Goal: Task Accomplishment & Management: Use online tool/utility

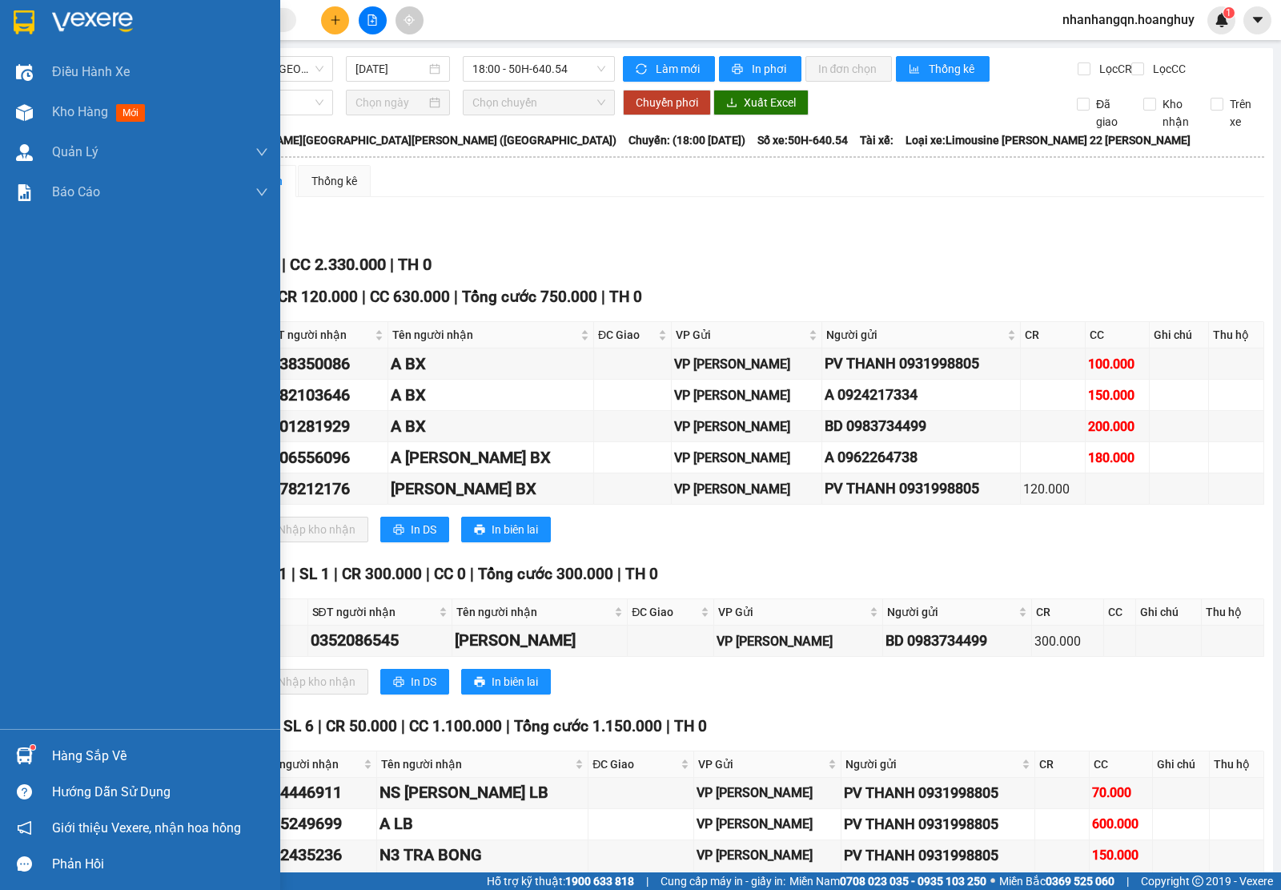
click at [26, 26] on img at bounding box center [24, 22] width 21 height 24
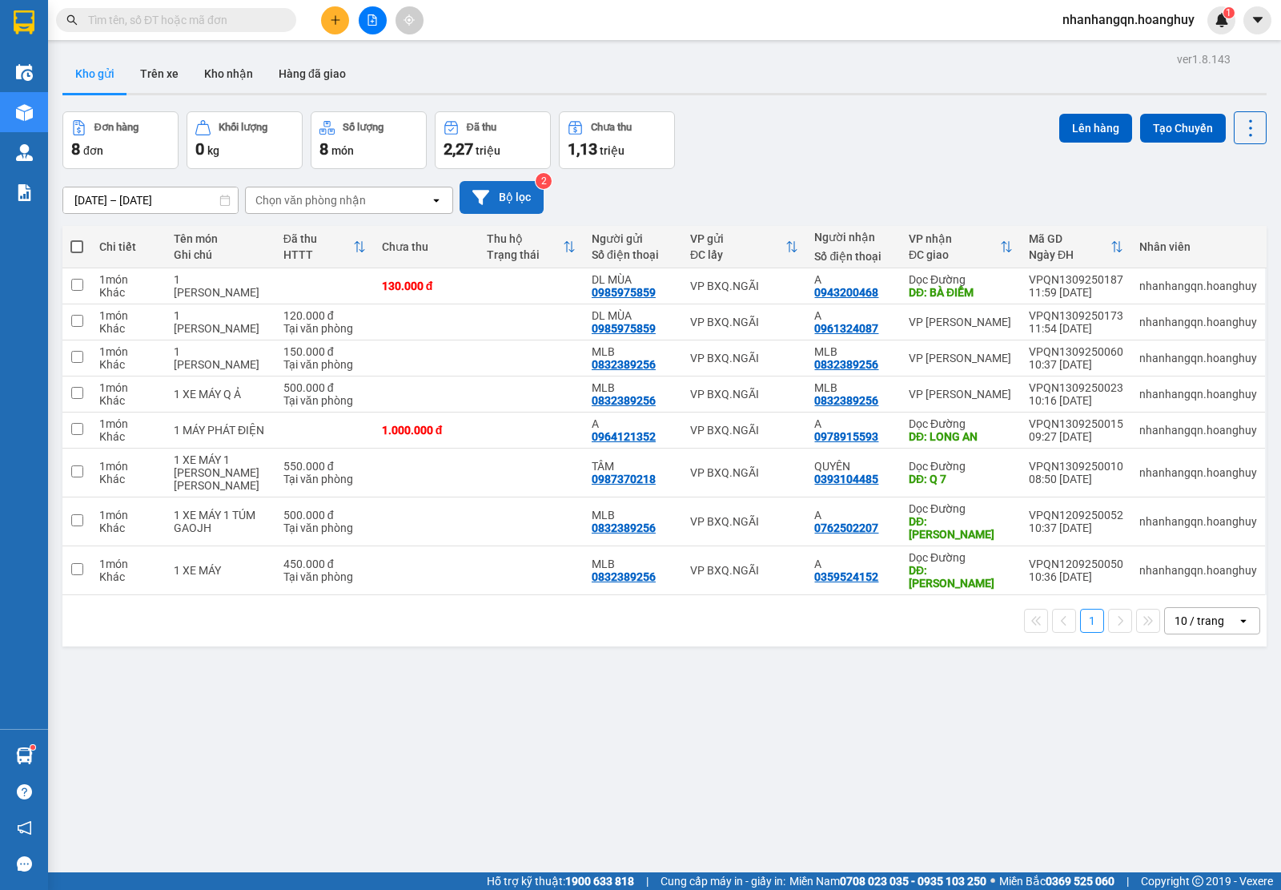
click at [494, 189] on button "Bộ lọc" at bounding box center [502, 197] width 84 height 33
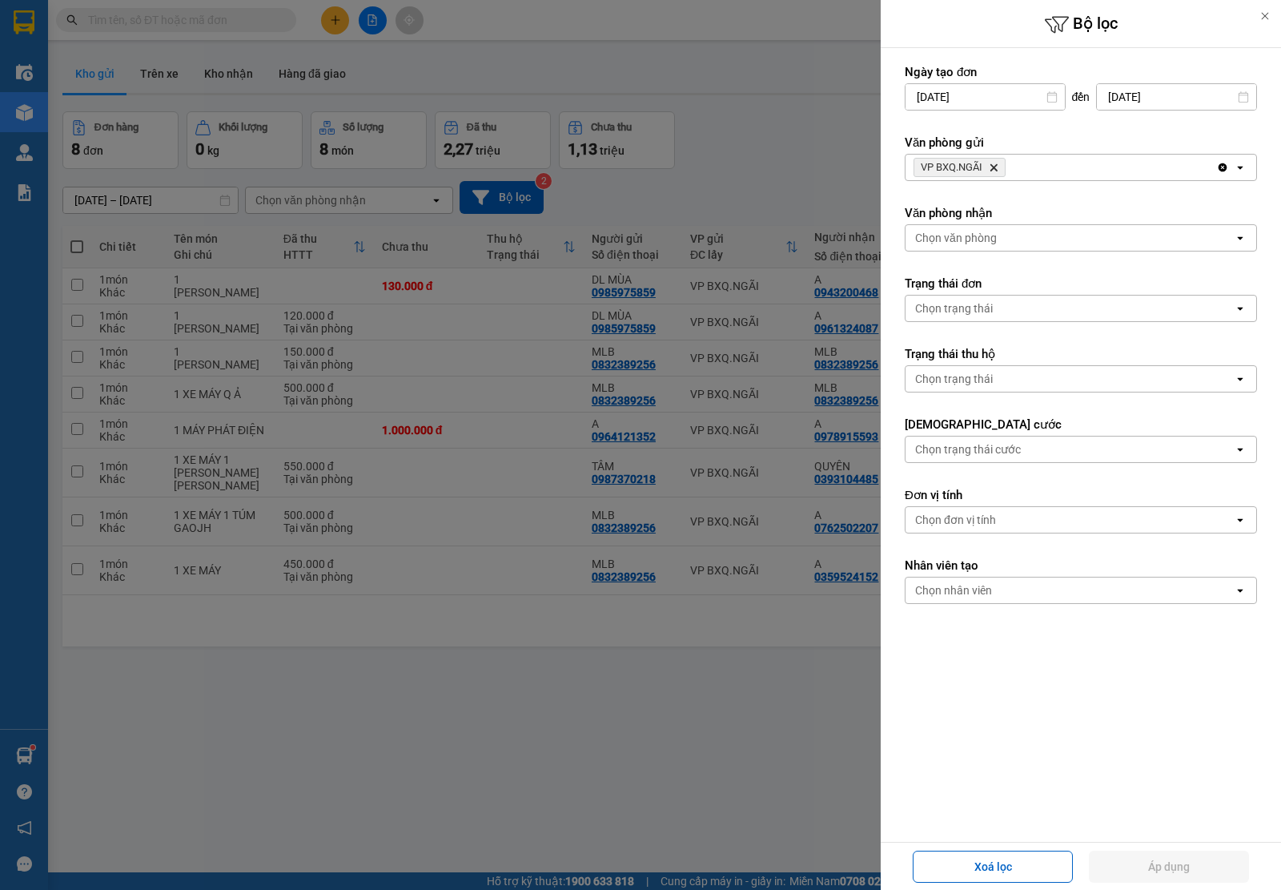
click at [999, 169] on icon "Delete" at bounding box center [994, 168] width 10 height 10
click at [999, 169] on div "Chọn văn phòng" at bounding box center [1070, 168] width 328 height 26
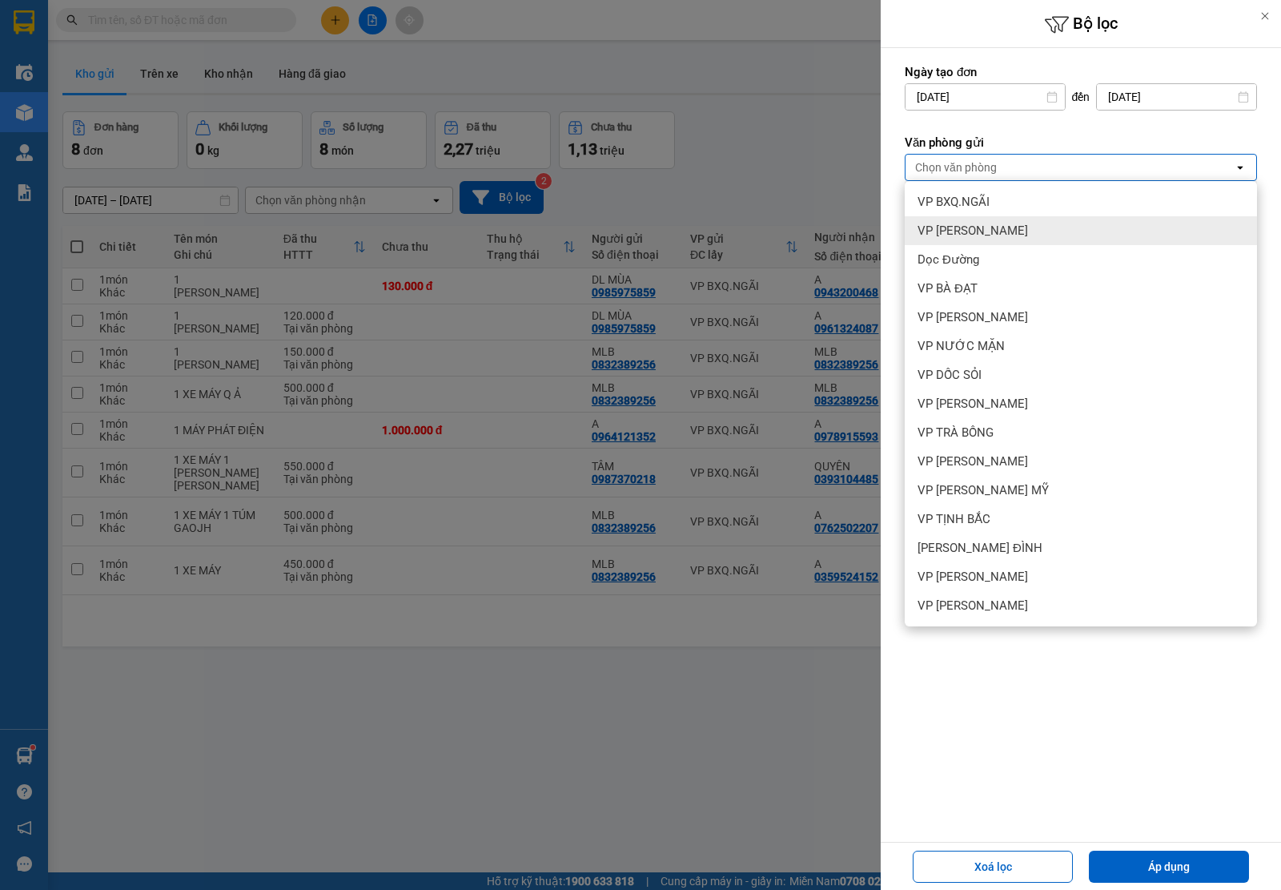
click at [1003, 235] on div "VP [PERSON_NAME]" at bounding box center [1081, 230] width 352 height 29
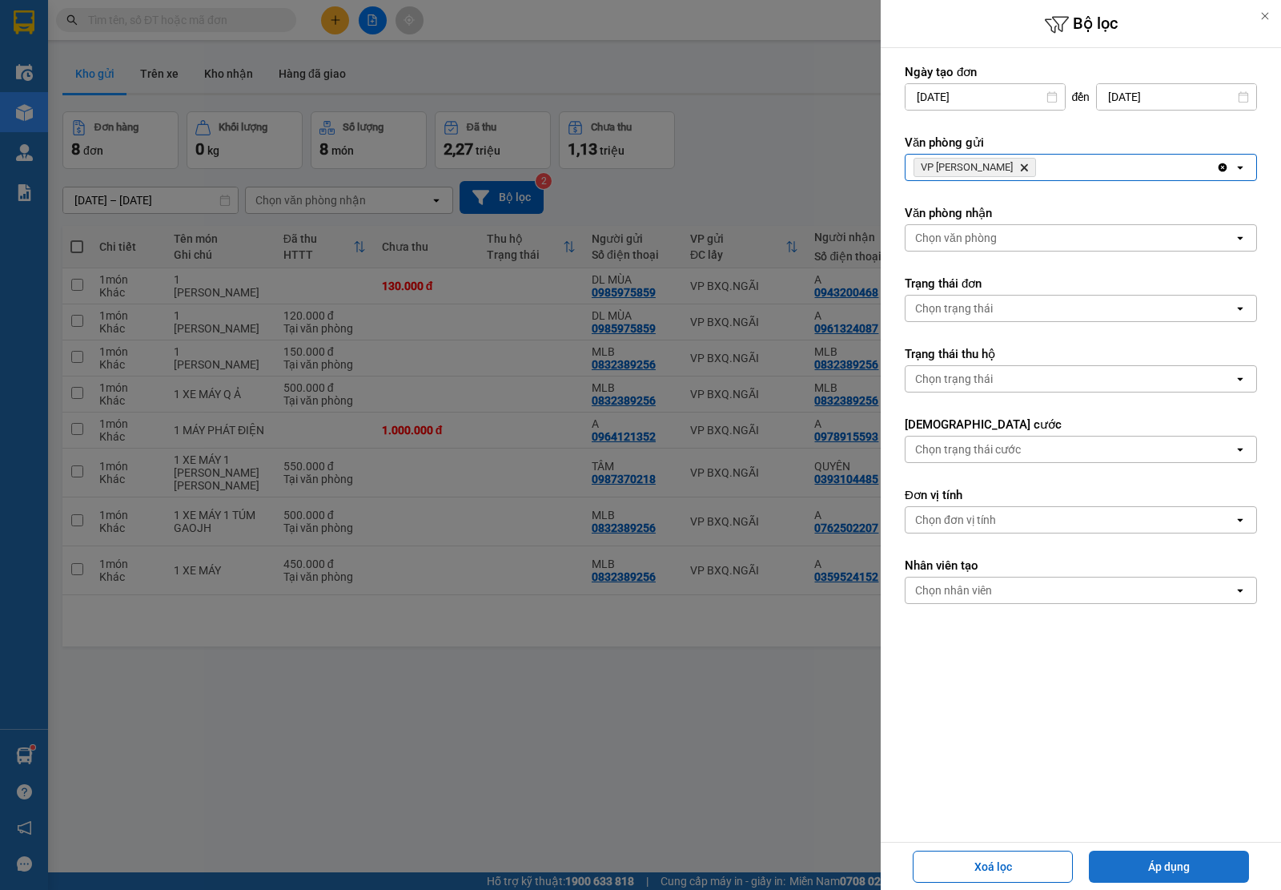
click at [1174, 866] on button "Áp dụng" at bounding box center [1169, 867] width 160 height 32
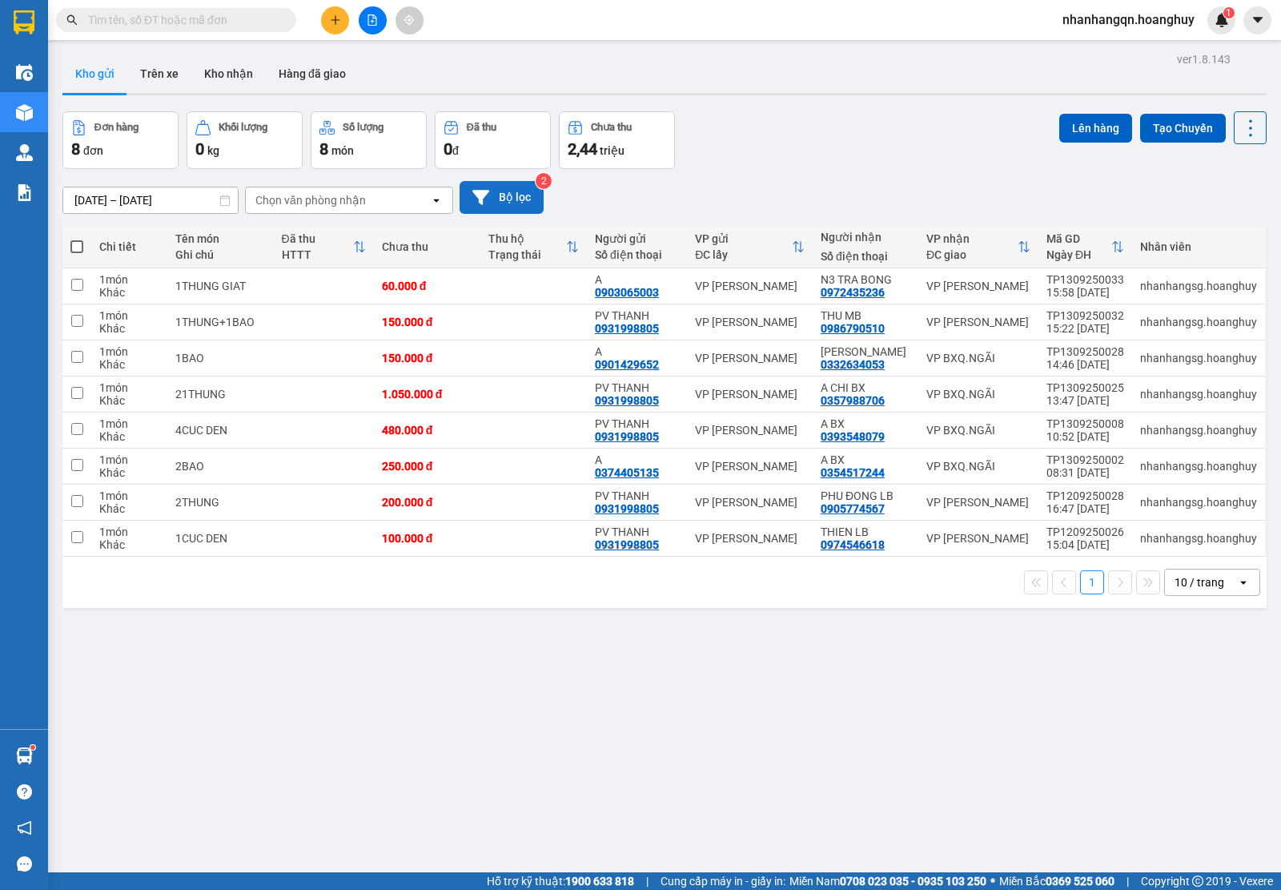
click at [525, 198] on button "Bộ lọc" at bounding box center [502, 197] width 84 height 33
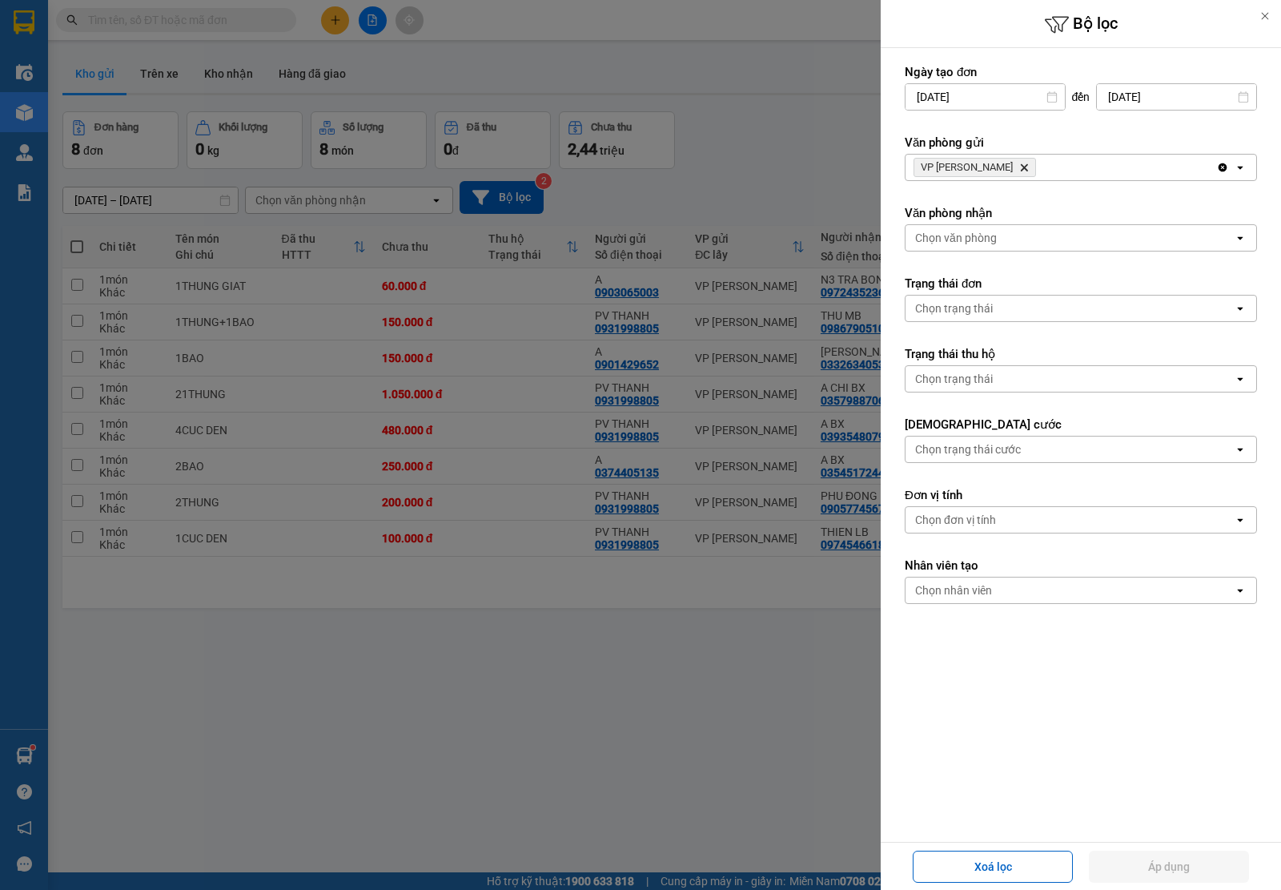
click at [975, 313] on div "Chọn trạng thái" at bounding box center [954, 308] width 78 height 16
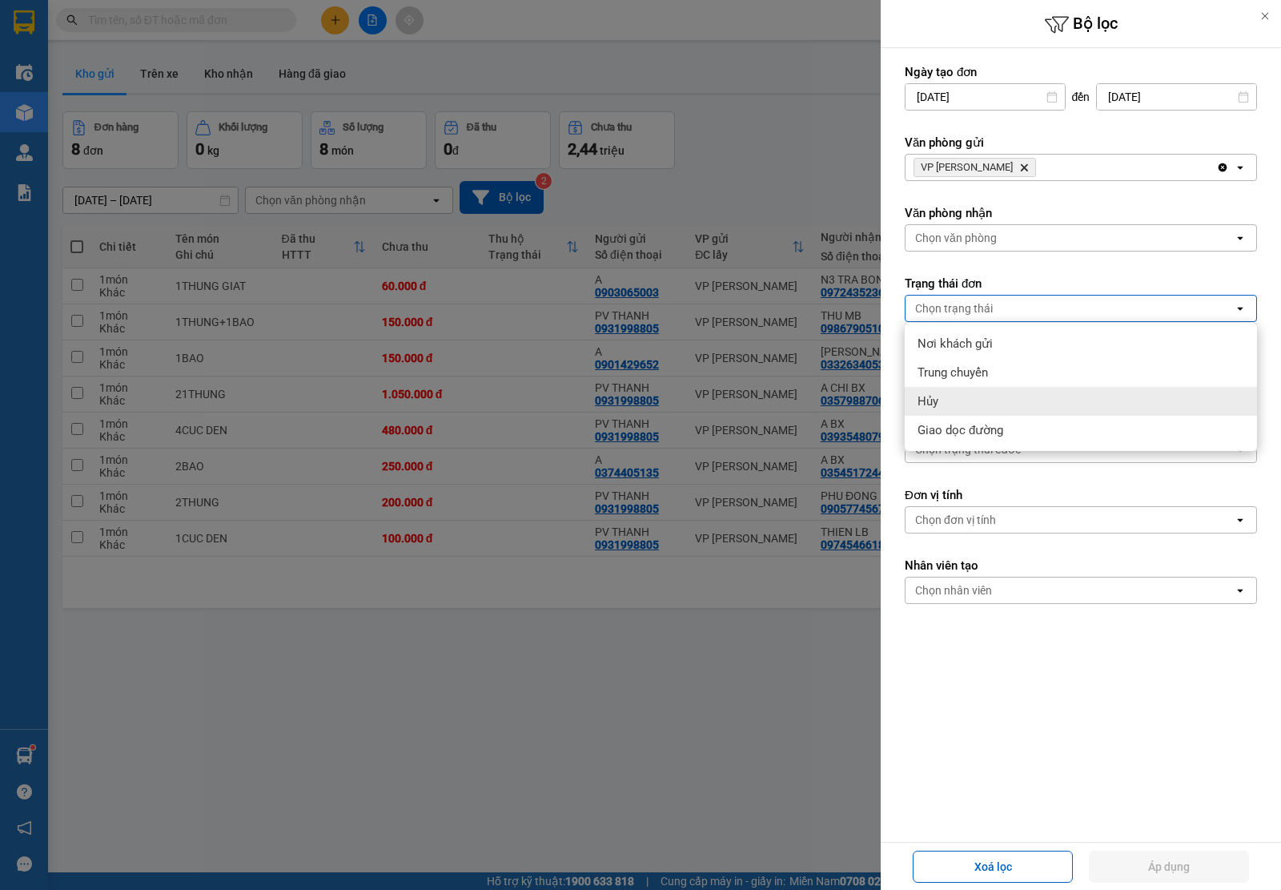
click at [1001, 387] on div "Hủy" at bounding box center [1081, 401] width 352 height 29
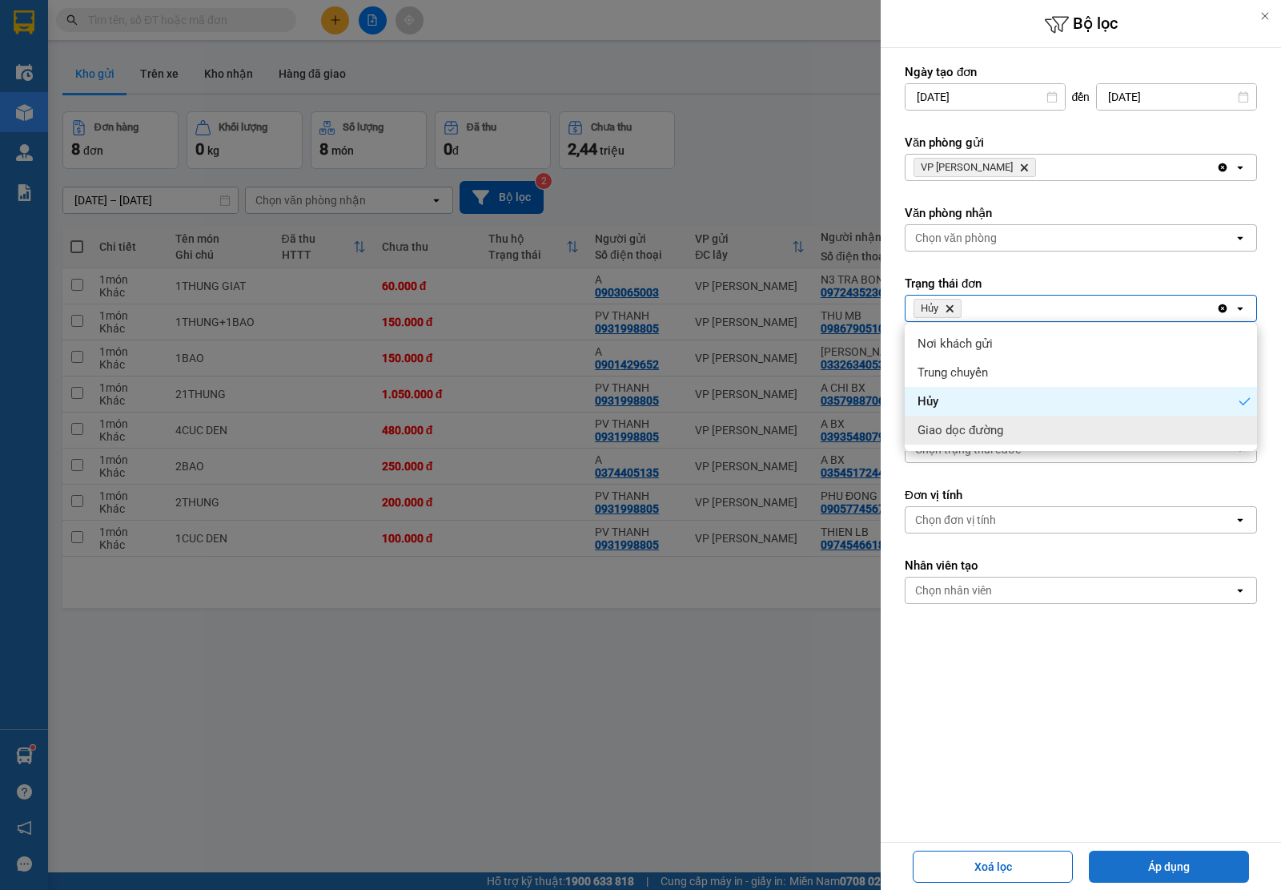
click at [1166, 859] on button "Áp dụng" at bounding box center [1169, 867] width 160 height 32
